Goal: Task Accomplishment & Management: Use online tool/utility

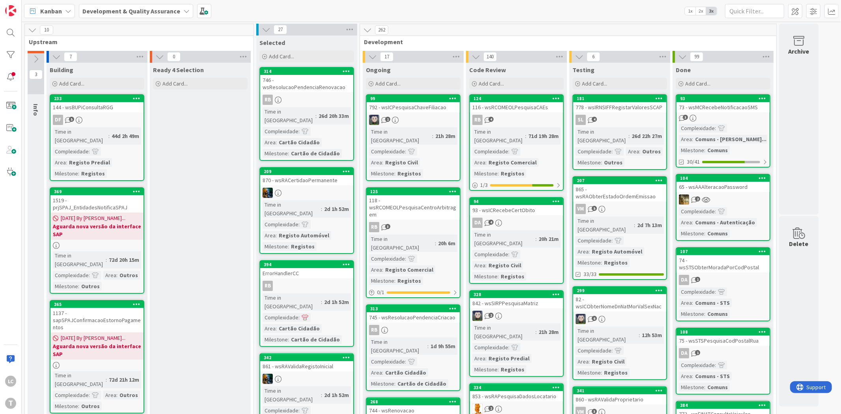
click at [648, 67] on div "Testing" at bounding box center [619, 70] width 95 height 8
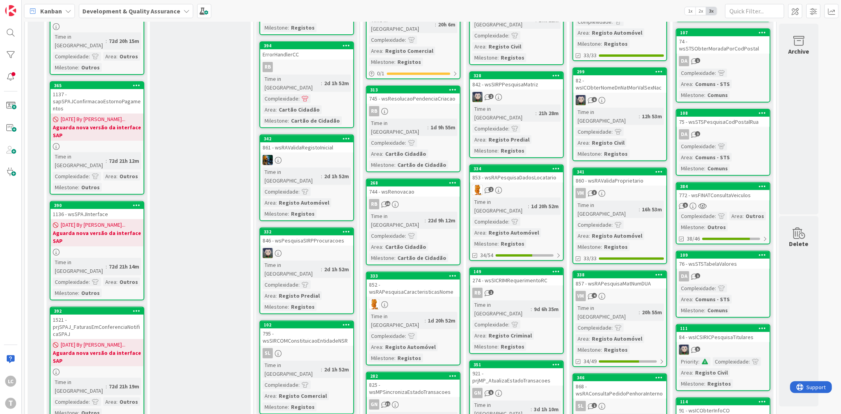
scroll to position [263, 0]
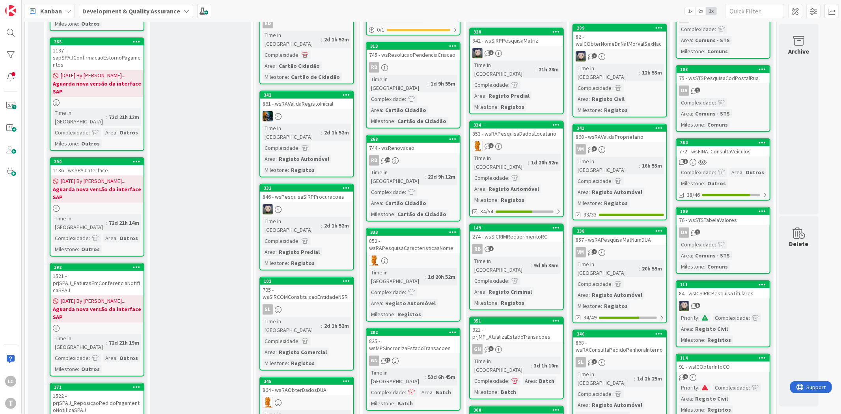
click at [610, 396] on div "Testing Add Card... 181 778 - wsIRNSIFFRegistarValoresSCAP SL 4 Time in [GEOGRA…" at bounding box center [619, 315] width 101 height 1030
click at [635, 337] on div "868 - wsRAConsultaPedidoPenhoraInterno" at bounding box center [619, 345] width 93 height 17
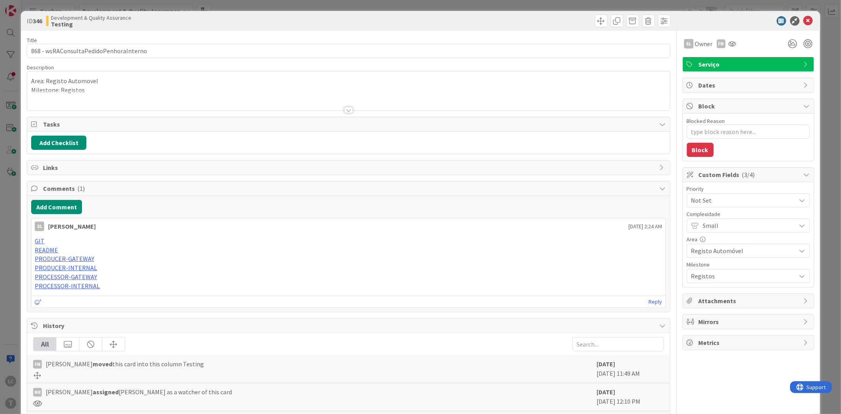
click at [292, 4] on div "ID 346 Development & Quality Assurance Testing Title 38 / 128 868 - wsRAConsult…" at bounding box center [420, 207] width 841 height 414
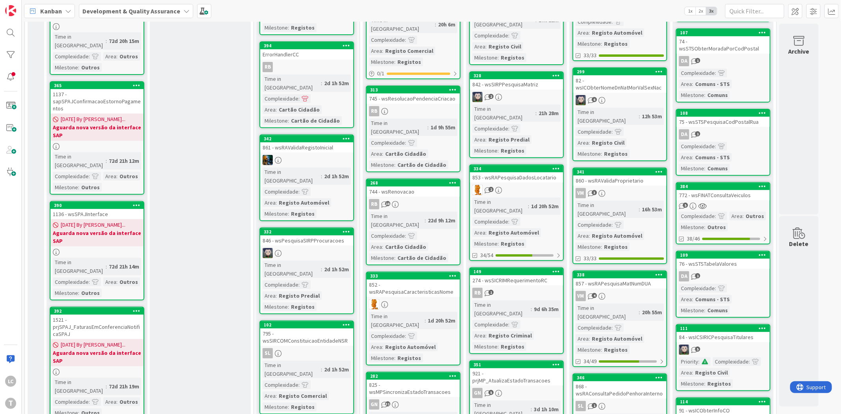
scroll to position [263, 0]
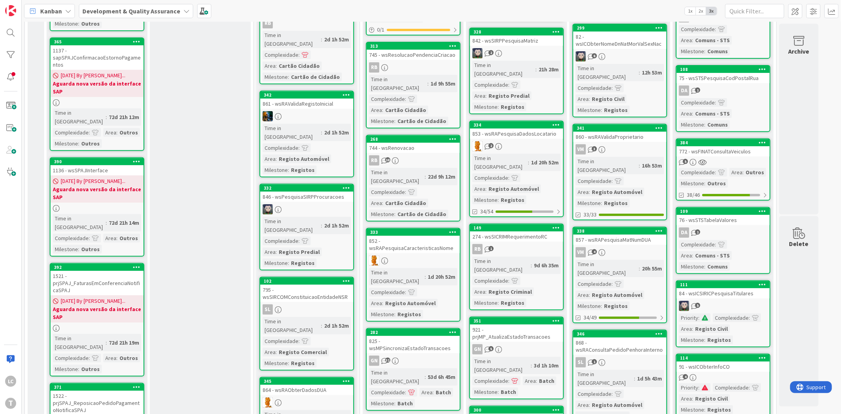
drag, startPoint x: 613, startPoint y: 387, endPoint x: 612, endPoint y: 379, distance: 7.5
click at [613, 387] on div "Testing Add Card... 181 778 - wsIRNSIFFRegistarValoresSCAP SL 4 Time in [GEOGRA…" at bounding box center [619, 315] width 101 height 1030
click at [604, 382] on div "Testing Add Card... 181 778 - wsIRNSIFFRegistarValoresSCAP SL 4 Time in [GEOGRA…" at bounding box center [619, 315] width 101 height 1030
click at [209, 248] on div "Ready 4 Selection Add Card..." at bounding box center [200, 315] width 101 height 1030
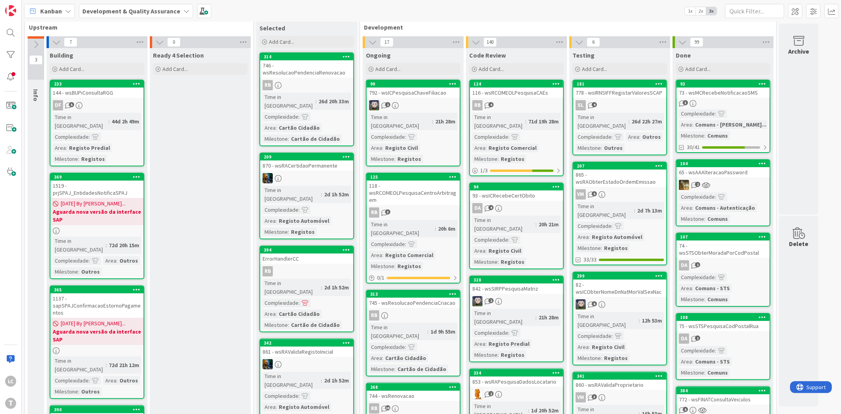
scroll to position [0, 0]
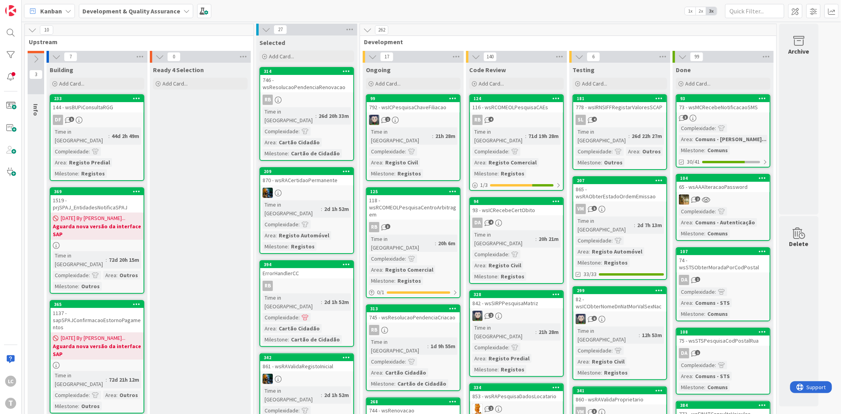
click at [641, 40] on span "Development" at bounding box center [565, 42] width 402 height 8
click at [577, 39] on span "Development" at bounding box center [565, 42] width 402 height 8
click at [617, 108] on div "778 - wsIRNSIFFRegistarValoresSCAP" at bounding box center [619, 107] width 93 height 10
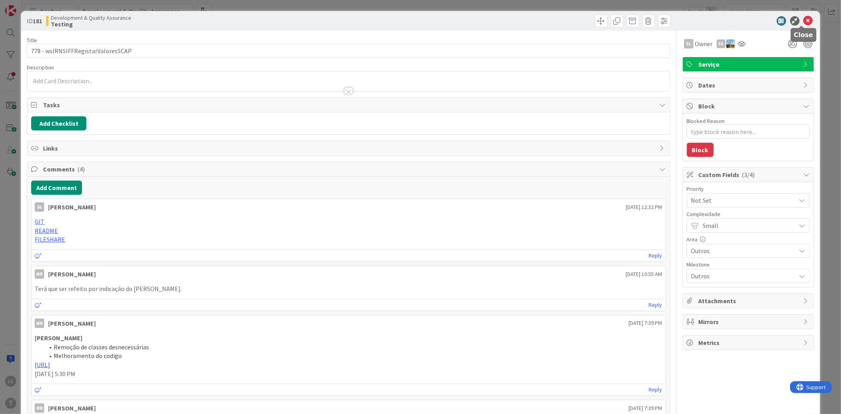
click at [803, 18] on icon at bounding box center [807, 20] width 9 height 9
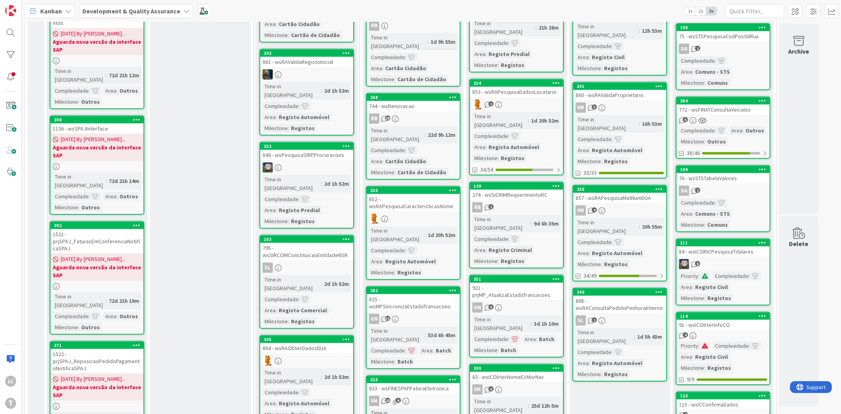
scroll to position [306, 0]
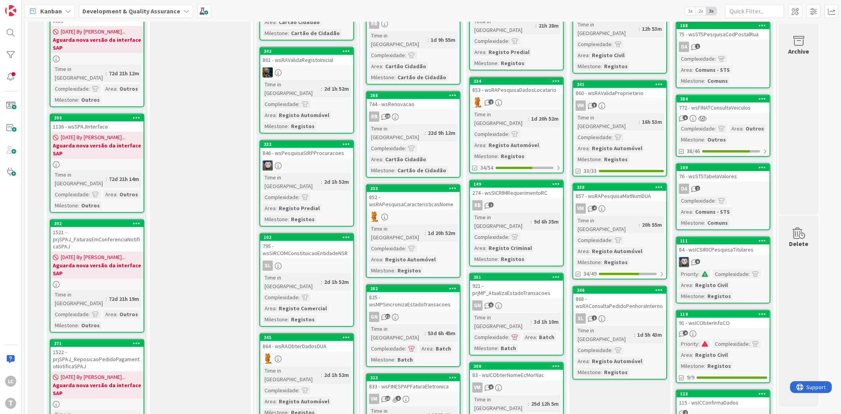
click at [644, 313] on div "SL 1" at bounding box center [619, 318] width 93 height 10
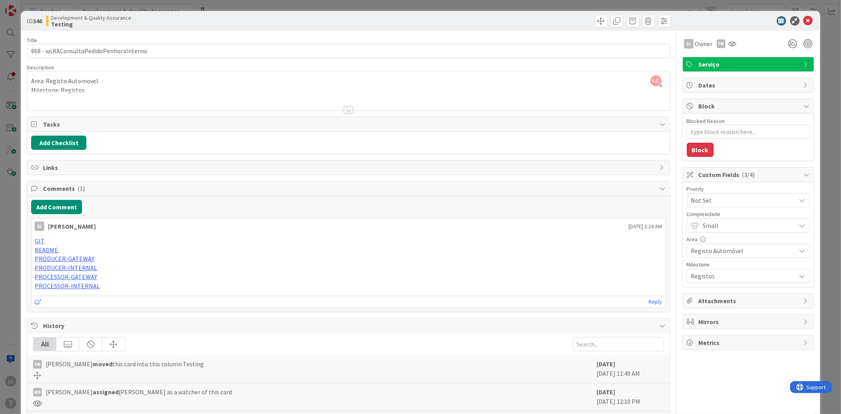
click at [344, 108] on div at bounding box center [348, 110] width 9 height 6
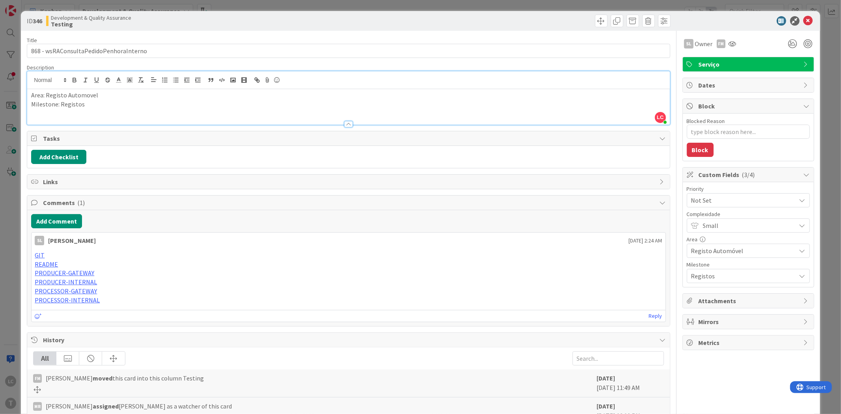
type textarea "x"
drag, startPoint x: 474, startPoint y: 20, endPoint x: 506, endPoint y: 20, distance: 31.5
click at [474, 20] on div at bounding box center [511, 21] width 320 height 13
click at [804, 24] on icon at bounding box center [807, 20] width 9 height 9
